Goal: Information Seeking & Learning: Learn about a topic

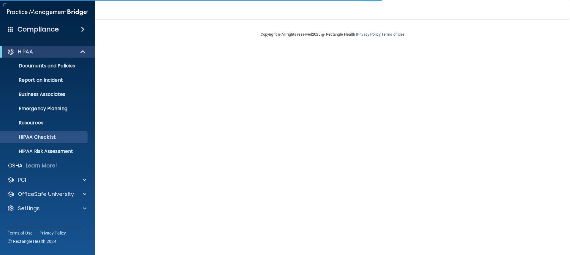
drag, startPoint x: 0, startPoint y: 0, endPoint x: 36, endPoint y: 145, distance: 148.9
click at [36, 145] on ul "Documents and Policies Report an Incident Business Associates Emergency Plannin…" at bounding box center [47, 108] width 107 height 100
click at [31, 134] on p "HIPAA Checklist" at bounding box center [44, 137] width 81 height 6
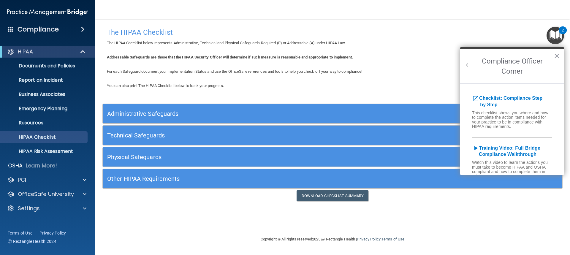
click at [152, 112] on h5 "Administrative Safeguards" at bounding box center [275, 113] width 336 height 7
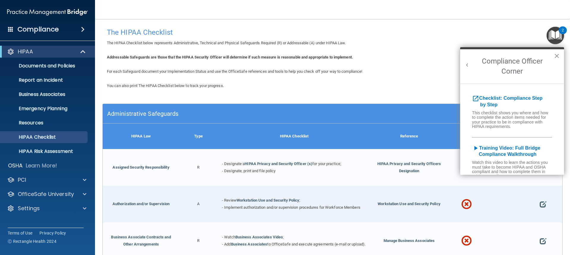
click at [559, 58] on button "×" at bounding box center [557, 55] width 6 height 9
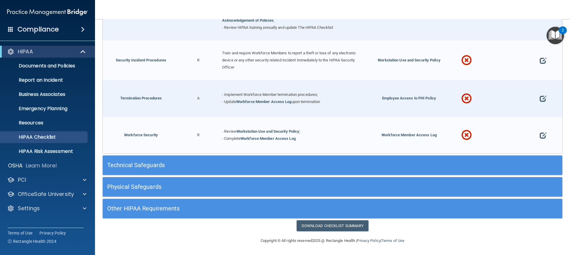
scroll to position [599, 0]
click at [147, 170] on div "Technical Safeguards" at bounding box center [275, 164] width 345 height 13
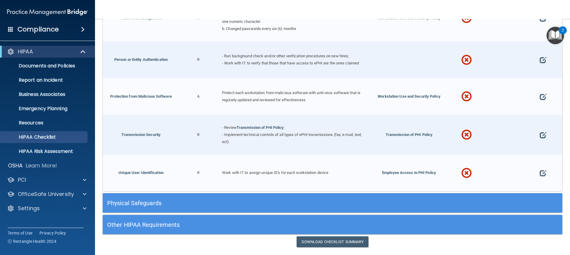
scroll to position [1113, 0]
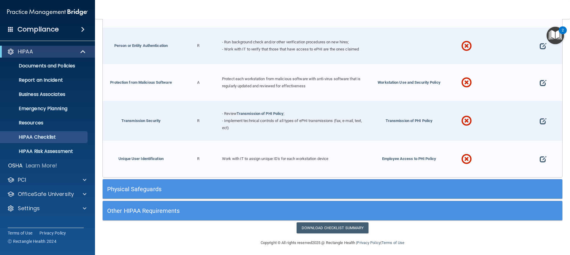
click at [136, 186] on h5 "Physical Safeguards" at bounding box center [275, 189] width 336 height 7
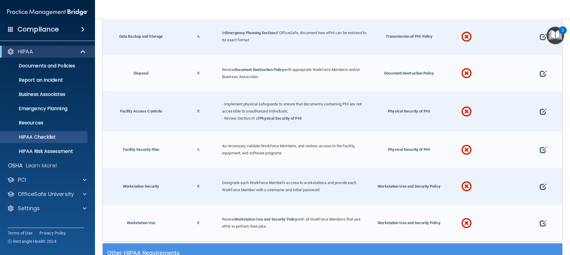
scroll to position [1396, 0]
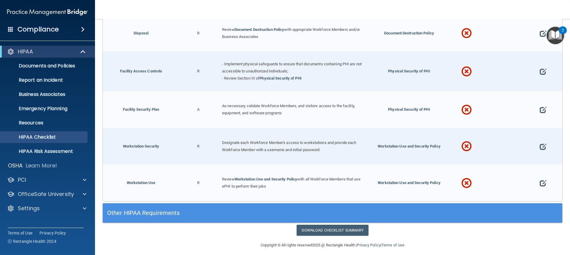
click at [161, 210] on h5 "Other HIPAA Requirements" at bounding box center [275, 213] width 336 height 7
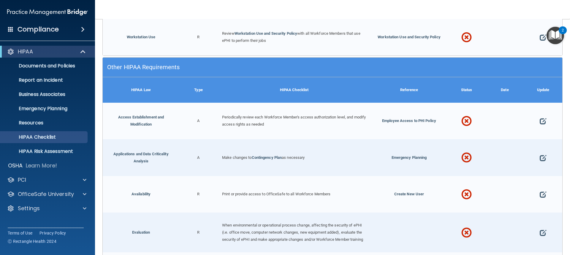
scroll to position [1545, 0]
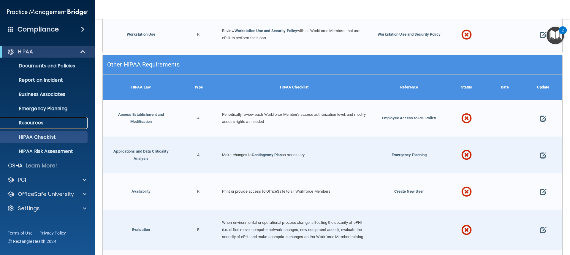
click at [40, 122] on p "Resources" at bounding box center [44, 123] width 81 height 6
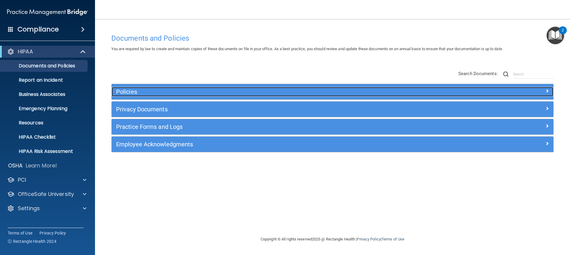
click at [545, 89] on span at bounding box center [547, 90] width 4 height 7
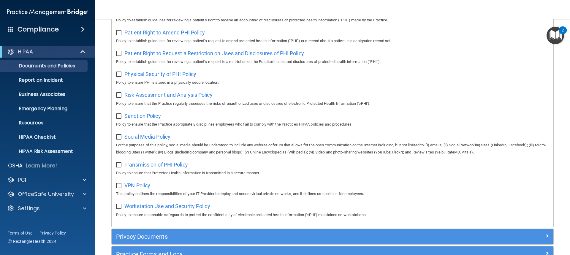
scroll to position [412, 0]
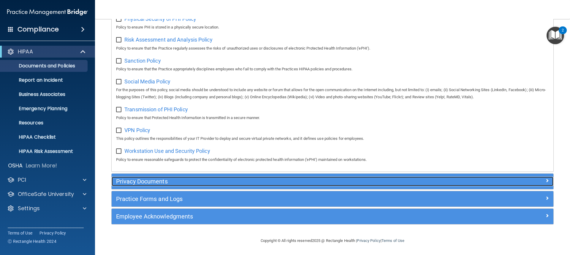
click at [196, 180] on h5 "Privacy Documents" at bounding box center [277, 181] width 322 height 7
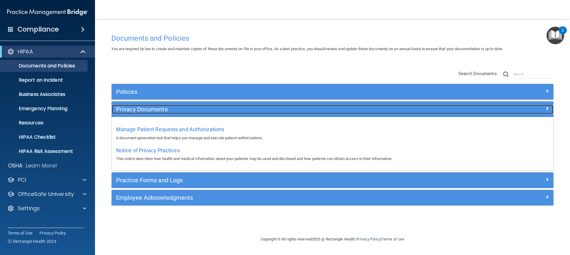
scroll to position [0, 0]
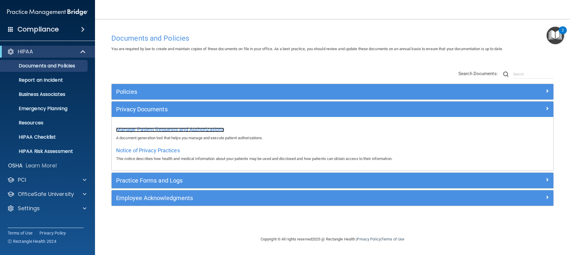
click at [149, 129] on span "Manage Patient Requests and Authorizations" at bounding box center [170, 129] width 108 height 6
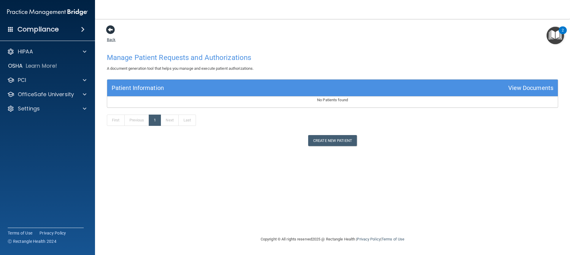
click at [113, 32] on span at bounding box center [110, 29] width 9 height 9
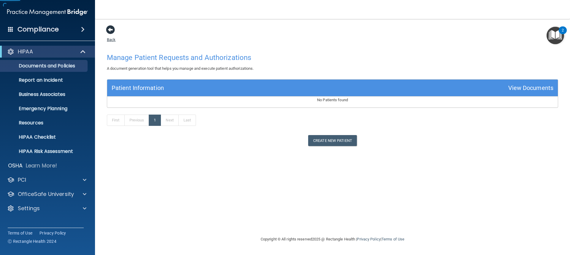
click at [110, 37] on link "Back" at bounding box center [111, 36] width 9 height 12
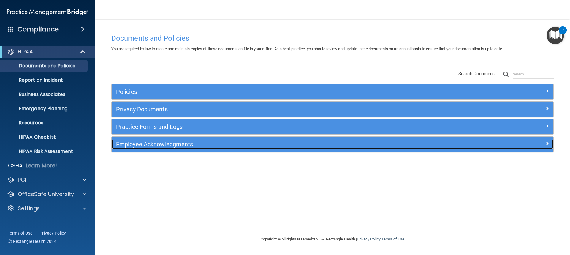
click at [154, 144] on h5 "Employee Acknowledgments" at bounding box center [277, 144] width 322 height 7
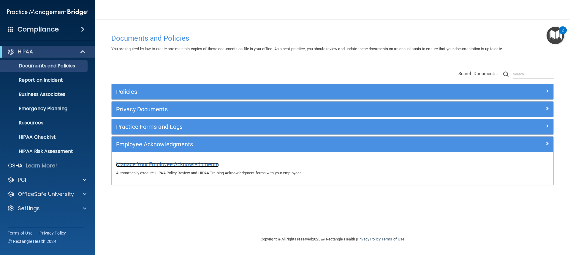
click at [164, 162] on span "Manage Your Employee Acknowledgments" at bounding box center [167, 164] width 103 height 6
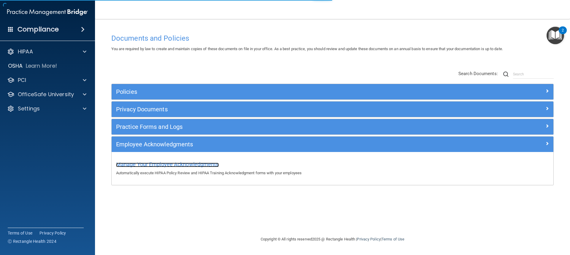
click at [169, 164] on span "Manage Your Employee Acknowledgments" at bounding box center [167, 164] width 103 height 6
click at [168, 164] on span "Manage Your Employee Acknowledgments" at bounding box center [167, 164] width 103 height 6
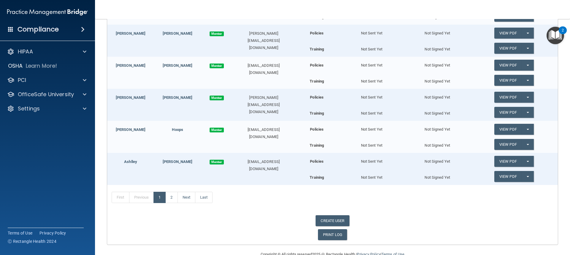
scroll to position [268, 0]
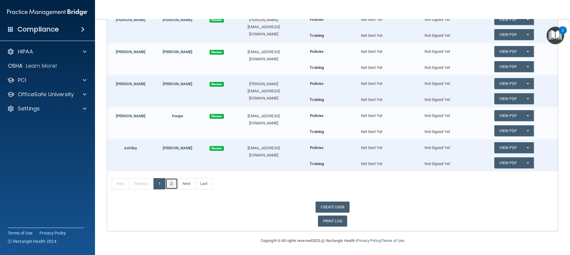
click at [171, 183] on link "2" at bounding box center [171, 183] width 12 height 11
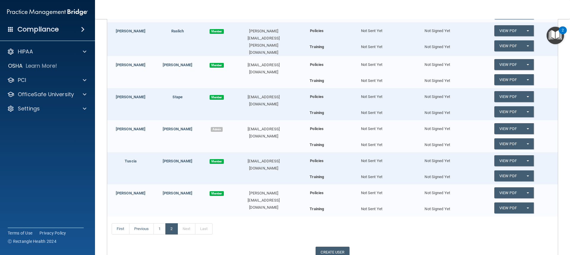
scroll to position [118, 0]
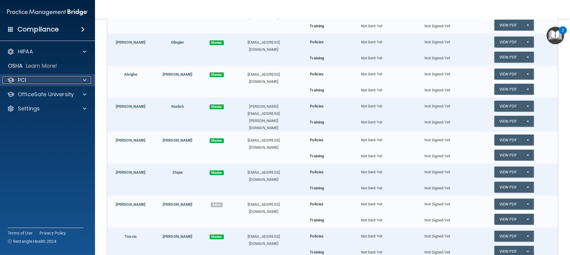
click at [26, 80] on p "PCI" at bounding box center [22, 80] width 8 height 7
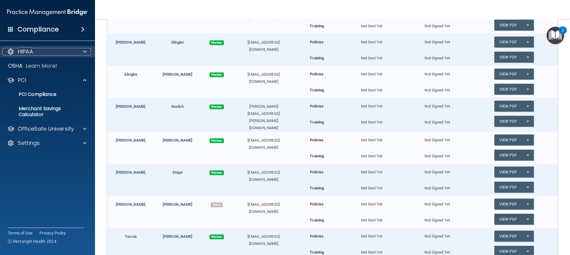
click at [32, 52] on p "HIPAA" at bounding box center [25, 51] width 15 height 7
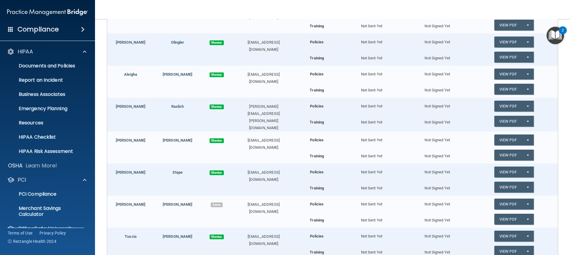
click at [81, 28] on span at bounding box center [83, 29] width 4 height 7
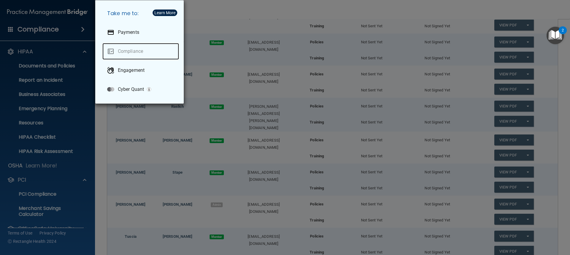
click at [112, 47] on link "Compliance" at bounding box center [140, 51] width 77 height 17
click at [23, 64] on div "Take me to: Payments Compliance Engagement Cyber Quant" at bounding box center [285, 127] width 570 height 255
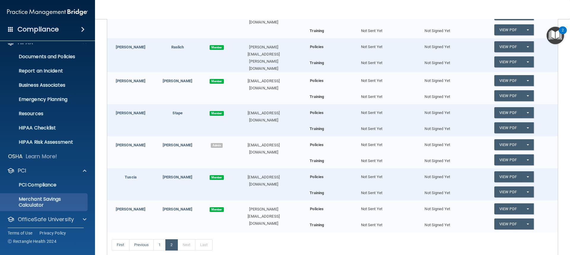
scroll to position [26, 0]
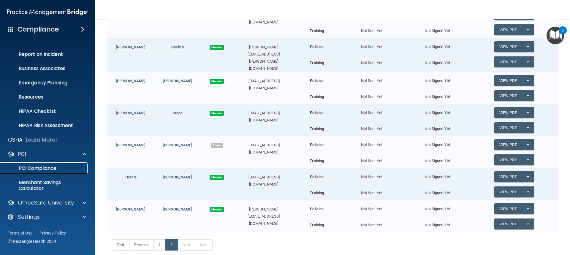
click at [23, 168] on p "PCI Compliance" at bounding box center [44, 168] width 81 height 6
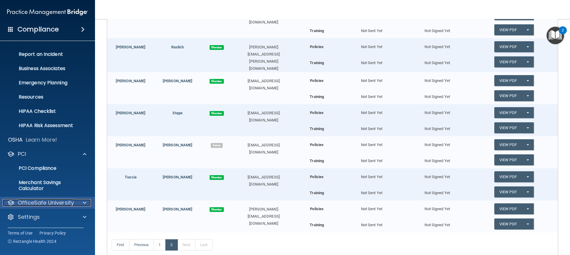
click at [46, 201] on p "OfficeSafe University" at bounding box center [46, 202] width 56 height 7
click at [43, 214] on p "HIPAA Training" at bounding box center [28, 217] width 49 height 6
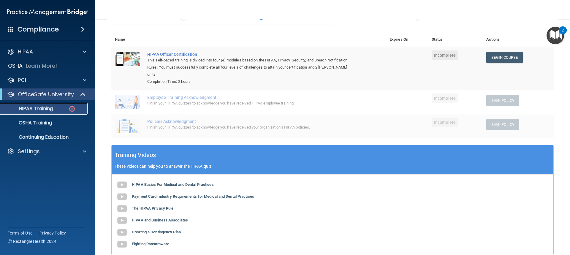
scroll to position [36, 0]
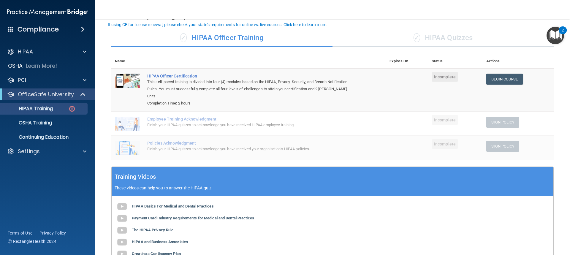
click at [435, 39] on div "✓ HIPAA Quizzes" at bounding box center [442, 38] width 221 height 18
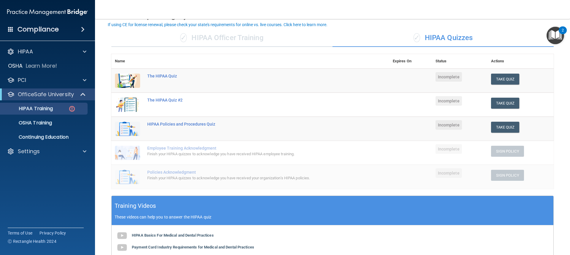
click at [247, 38] on div "✓ HIPAA Officer Training" at bounding box center [221, 38] width 221 height 18
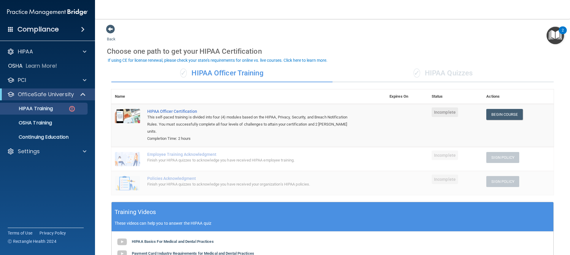
scroll to position [0, 0]
